Goal: Check status

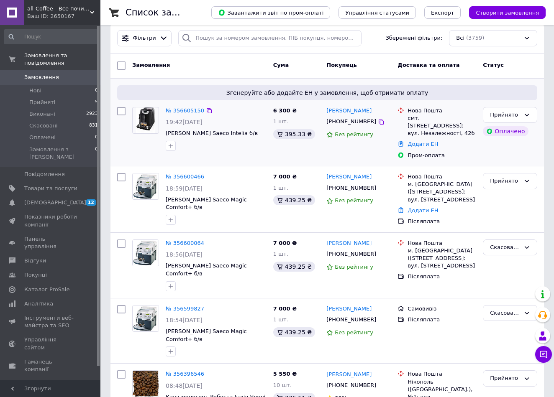
scroll to position [21, 0]
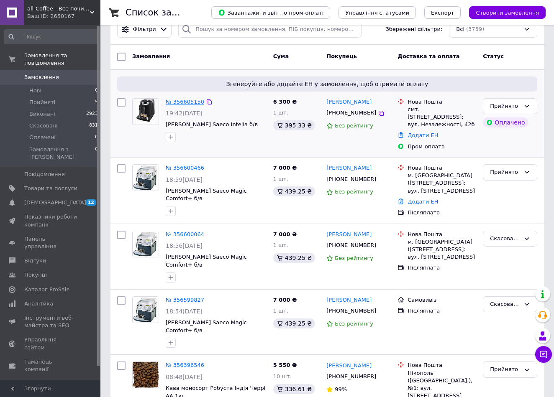
click at [178, 102] on link "№ 356605150" at bounding box center [185, 102] width 38 height 6
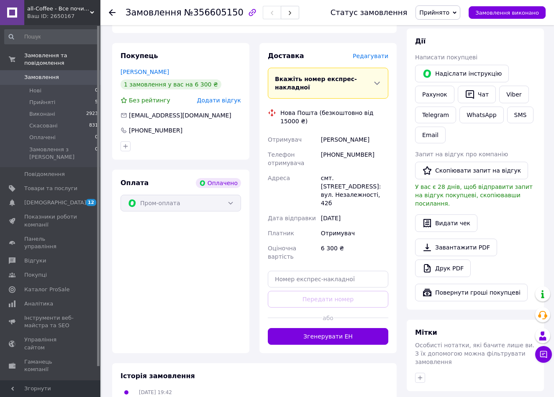
scroll to position [393, 0]
click at [304, 271] on input "text" at bounding box center [328, 279] width 121 height 17
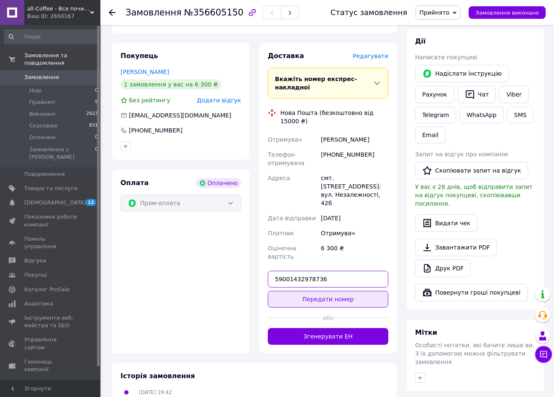
type input "59001432978736"
click at [339, 291] on button "Передати номер" at bounding box center [328, 299] width 121 height 17
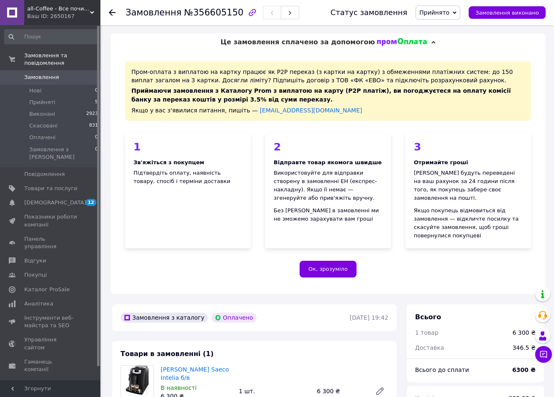
scroll to position [0, 0]
click at [446, 12] on span "Прийнято" at bounding box center [434, 12] width 30 height 7
click at [439, 28] on li "Виконано" at bounding box center [438, 29] width 44 height 13
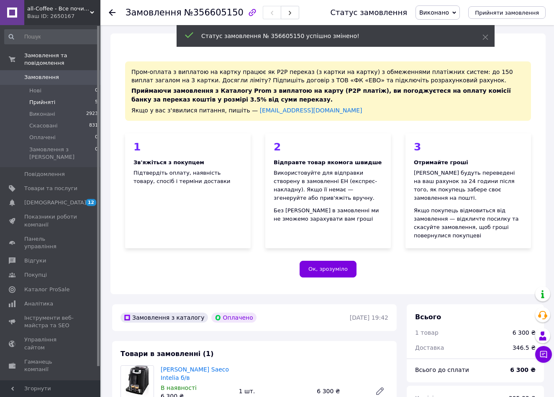
click at [41, 101] on span "Прийняті" at bounding box center [42, 103] width 26 height 8
